Goal: Communication & Community: Answer question/provide support

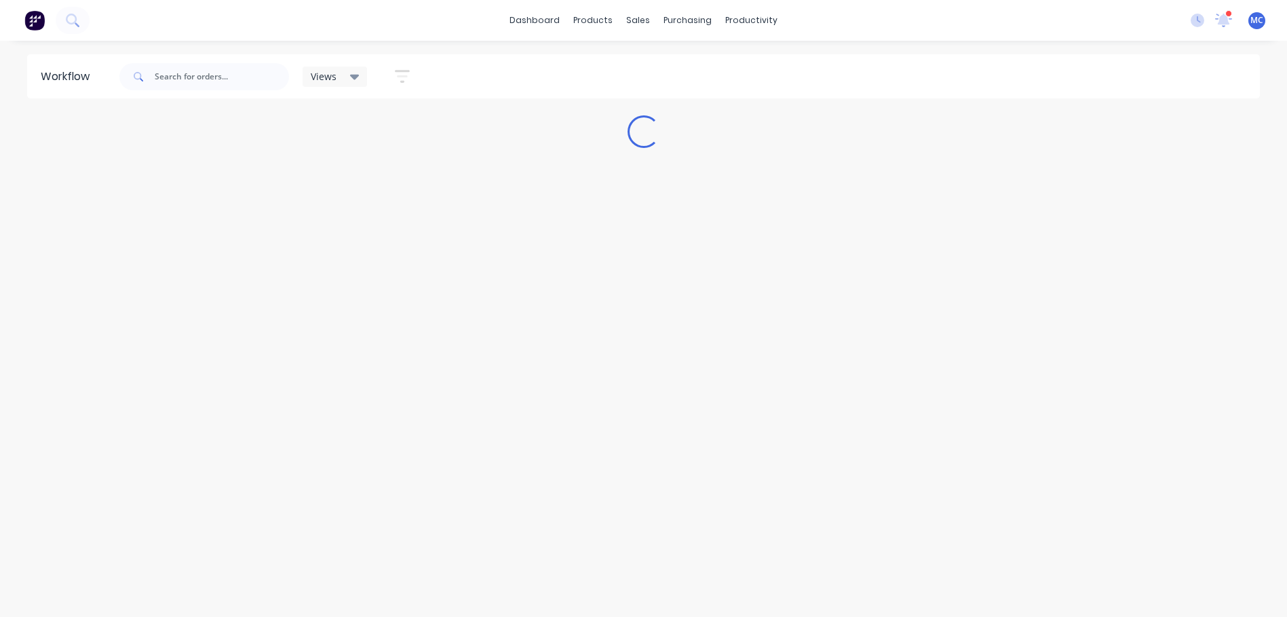
click at [1230, 16] on div at bounding box center [1228, 13] width 7 height 7
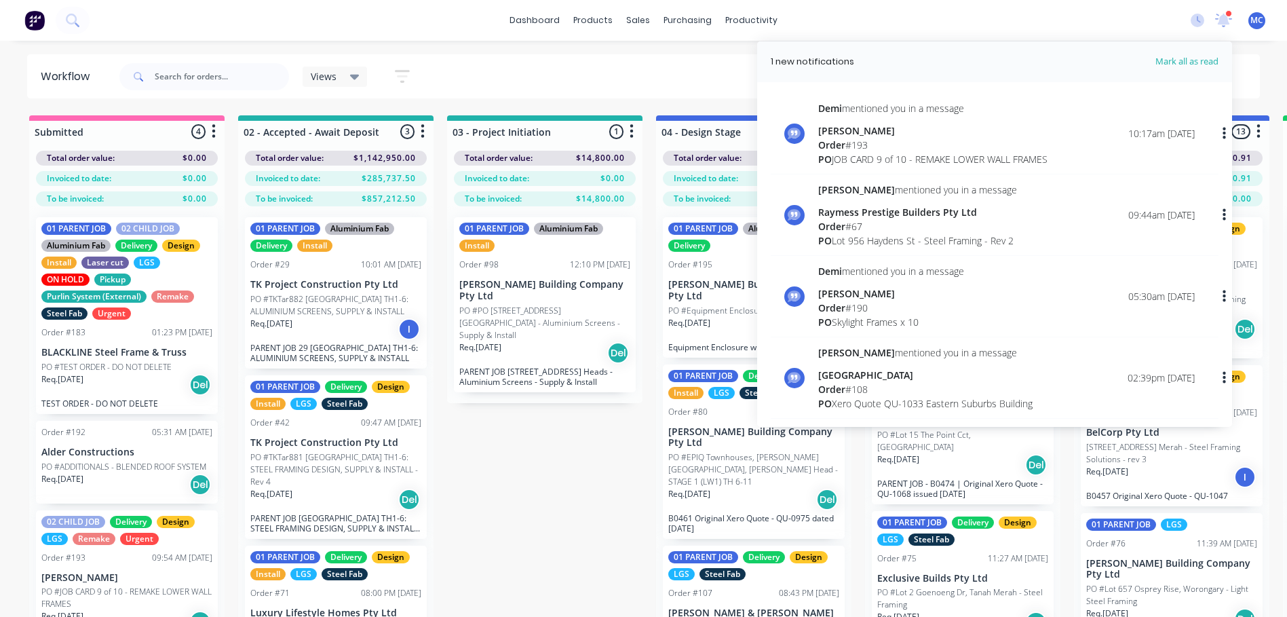
click at [1006, 143] on div "Order # 193" at bounding box center [932, 145] width 229 height 14
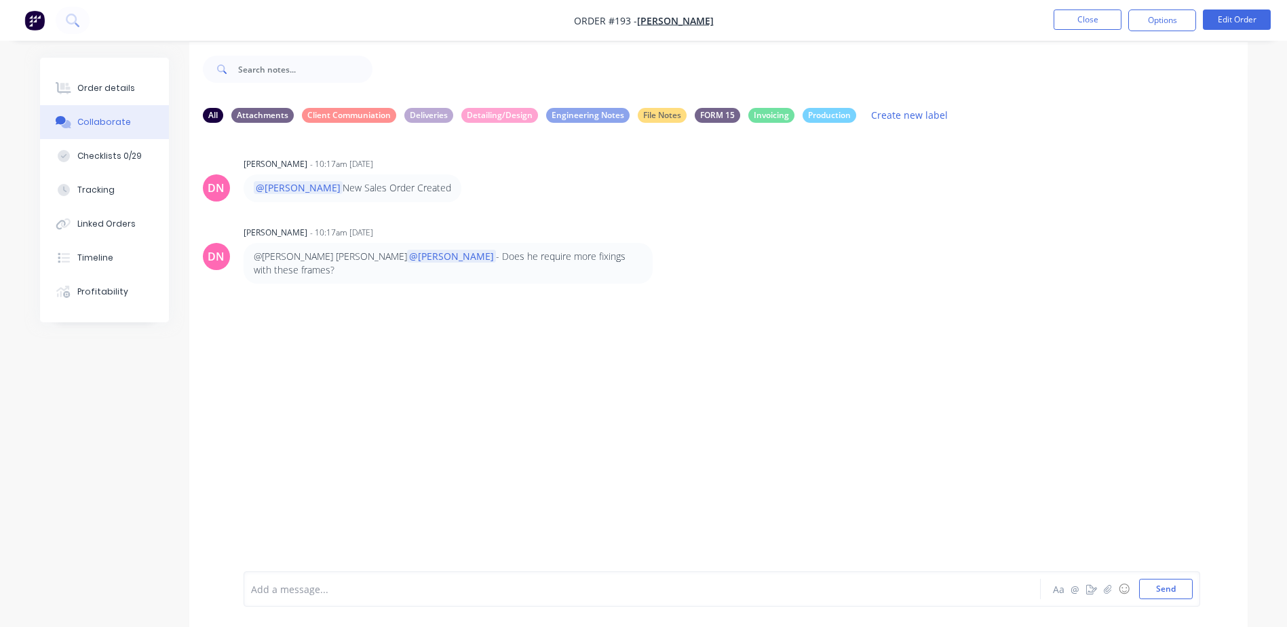
scroll to position [20, 0]
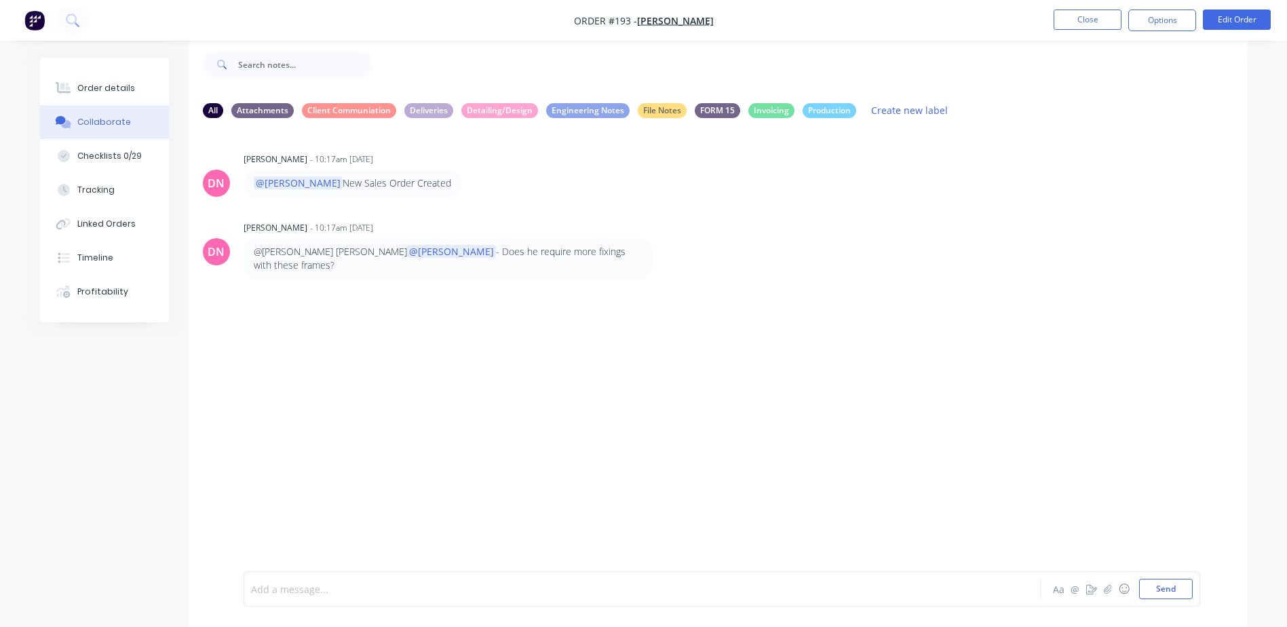
click at [402, 590] on div at bounding box center [605, 589] width 706 height 14
click at [692, 586] on div "Hi @Demi and @[PERSON_NAME] . Files ready for final frame checking and stacking." at bounding box center [605, 589] width 706 height 14
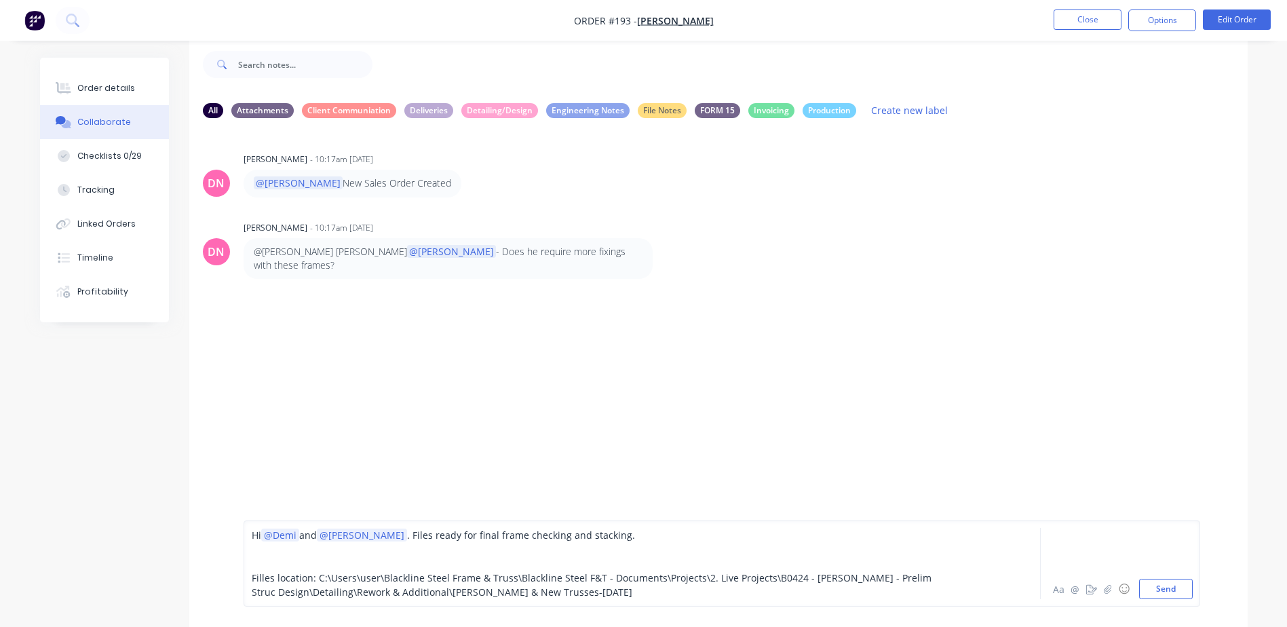
click at [663, 529] on div "Hi @Demi and @[PERSON_NAME] . Files ready for final frame checking and stacking." at bounding box center [605, 535] width 706 height 14
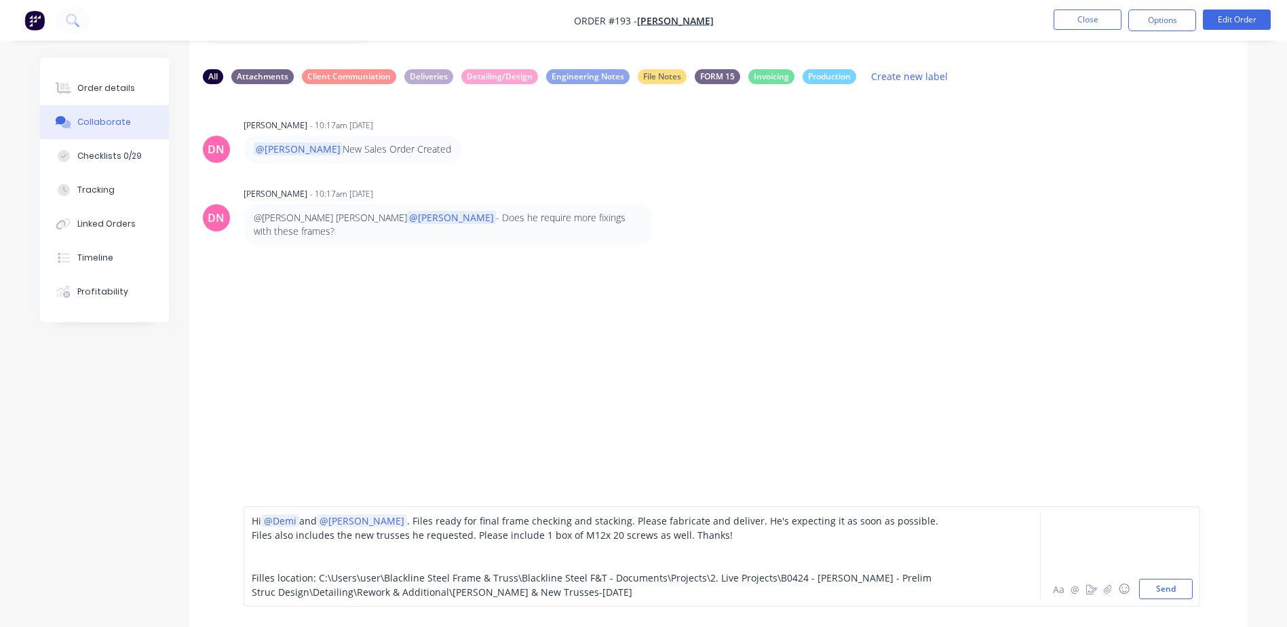
scroll to position [85, 0]
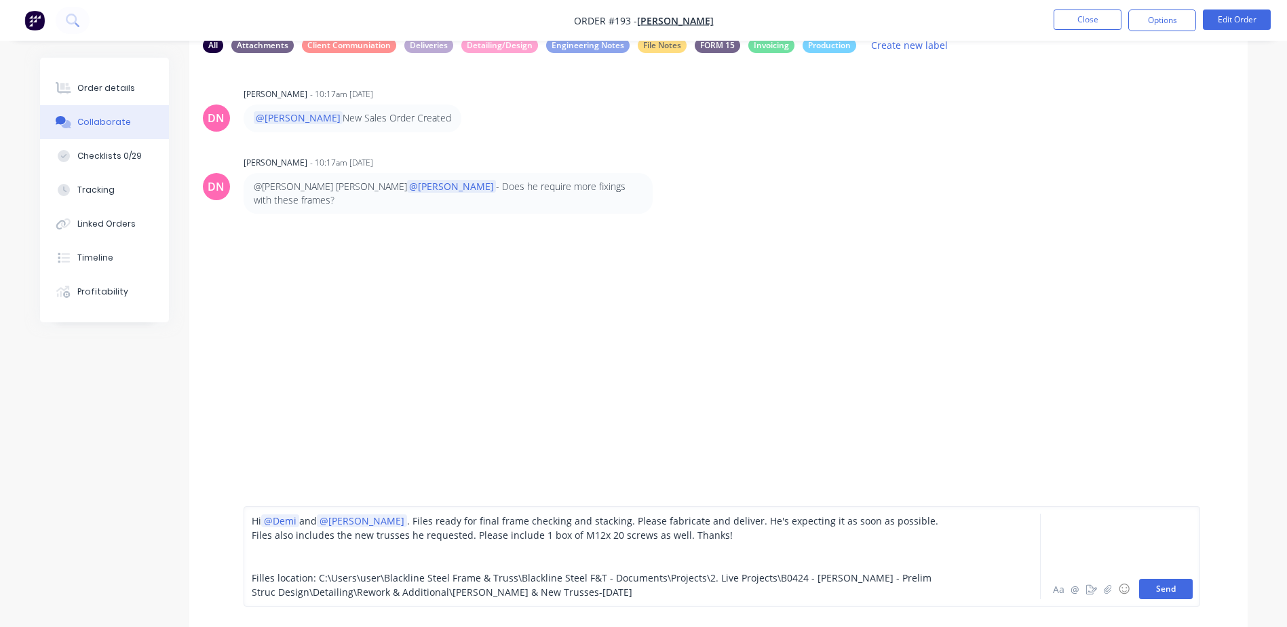
click at [1159, 592] on button "Send" at bounding box center [1166, 589] width 54 height 20
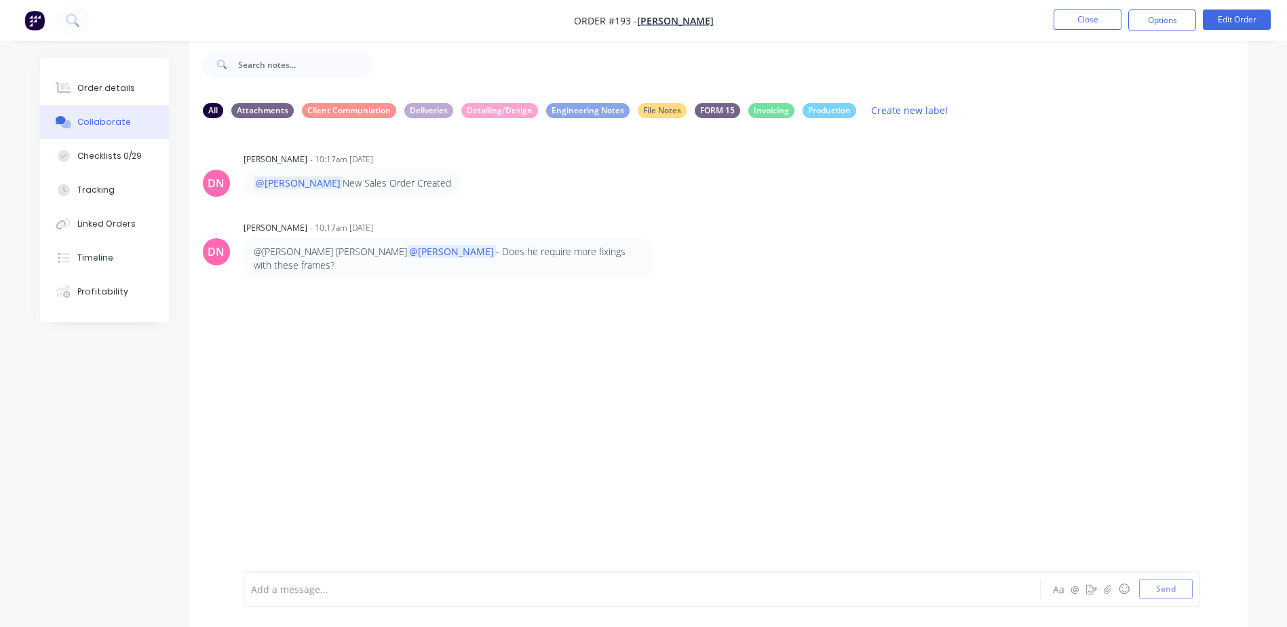
scroll to position [20, 0]
